Goal: Information Seeking & Learning: Check status

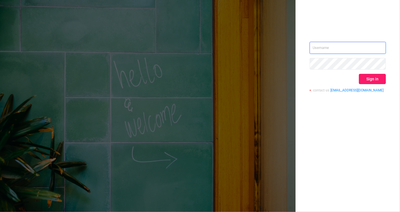
type input "[EMAIL_ADDRESS][DOMAIN_NAME]"
click at [373, 78] on button "Sign in" at bounding box center [372, 79] width 27 height 10
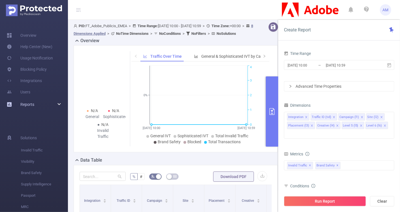
click at [63, 102] on div "Reports" at bounding box center [34, 104] width 68 height 11
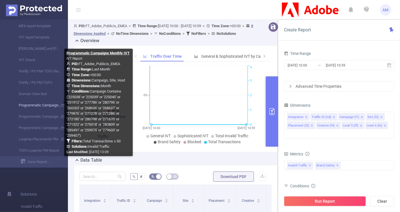
click at [46, 105] on link "Programmatic Campaigns Monthly IVT" at bounding box center [36, 105] width 50 height 11
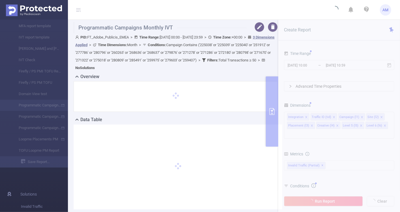
type input "[DATE] 00:00"
type input "[DATE] 23:59"
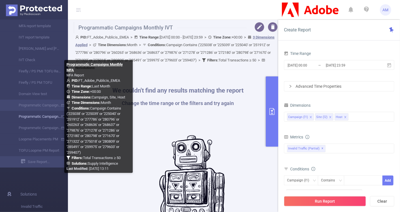
click at [42, 114] on link "Programmatic Campaigns Monthly MFA" at bounding box center [36, 116] width 50 height 11
